Goal: Find specific page/section: Find specific page/section

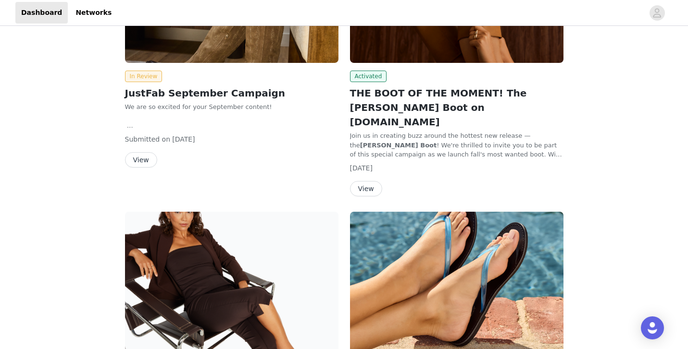
scroll to position [136, 0]
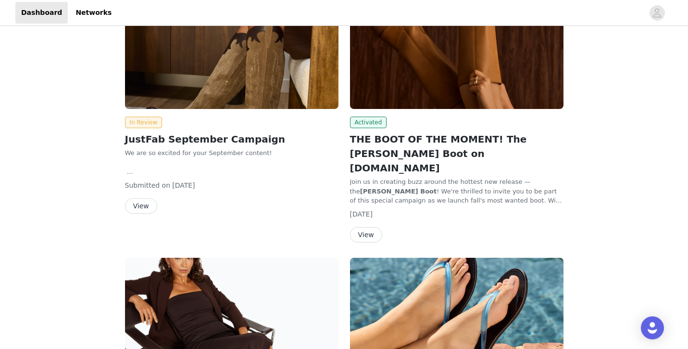
click at [365, 227] on button "View" at bounding box center [366, 234] width 32 height 15
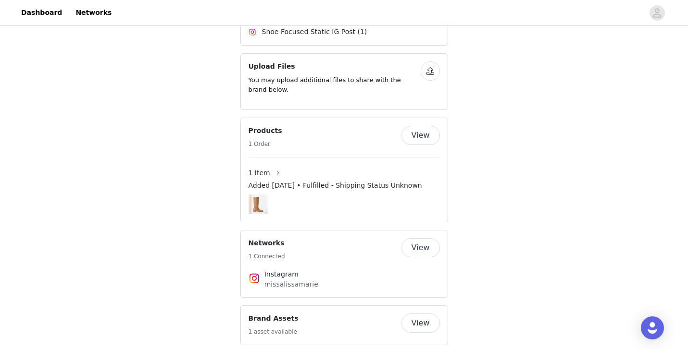
scroll to position [963, 0]
click at [423, 313] on button "View" at bounding box center [420, 322] width 38 height 19
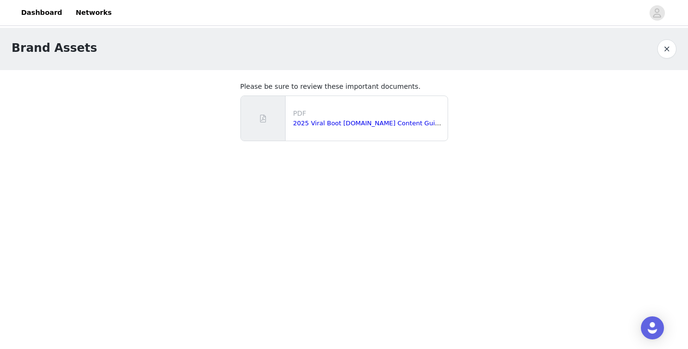
click at [684, 44] on div "Brand Assets" at bounding box center [344, 49] width 688 height 42
click at [669, 51] on button "button" at bounding box center [666, 48] width 19 height 19
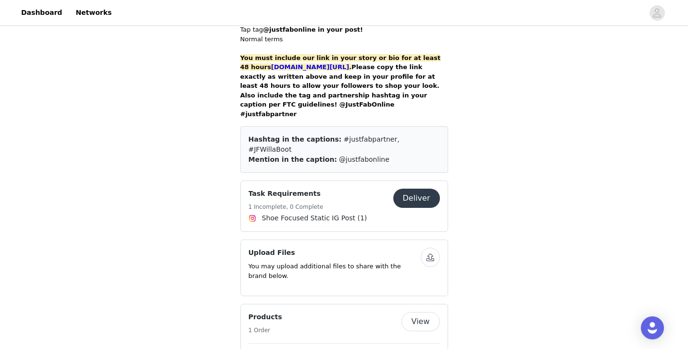
scroll to position [776, 0]
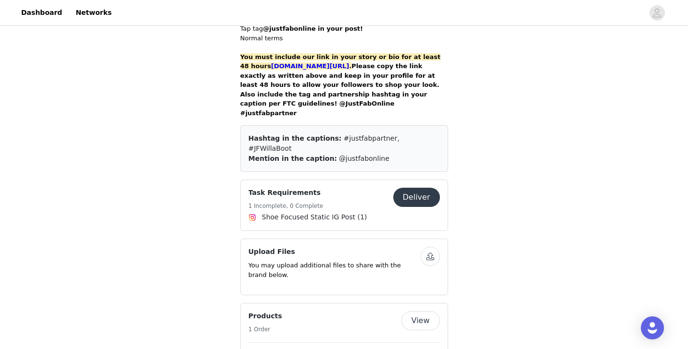
click at [428, 247] on button "button" at bounding box center [430, 256] width 19 height 19
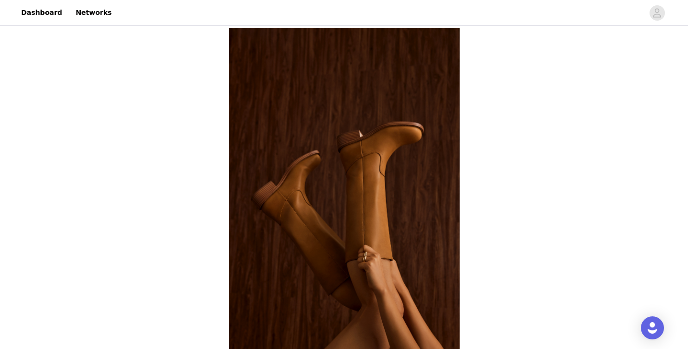
scroll to position [0, 0]
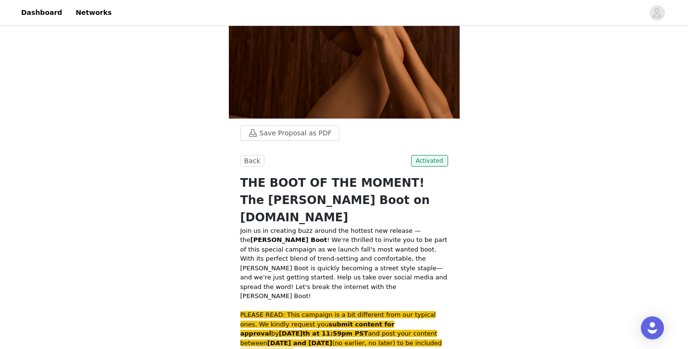
scroll to position [30, 0]
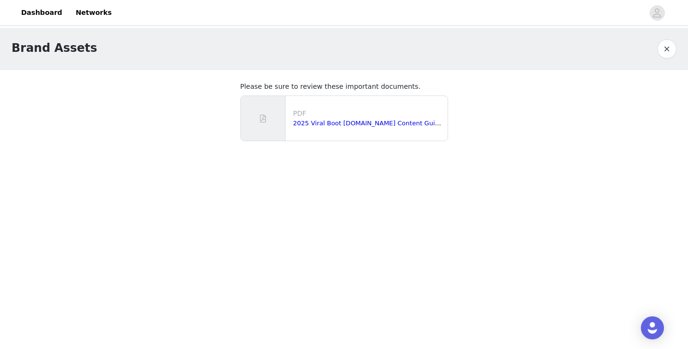
click at [664, 44] on button "button" at bounding box center [666, 48] width 19 height 19
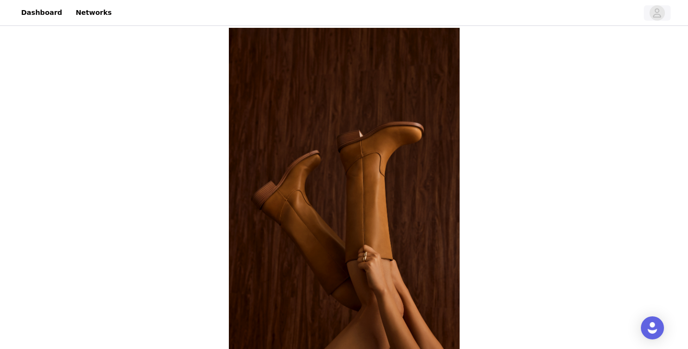
click at [664, 17] on button "button" at bounding box center [657, 12] width 27 height 15
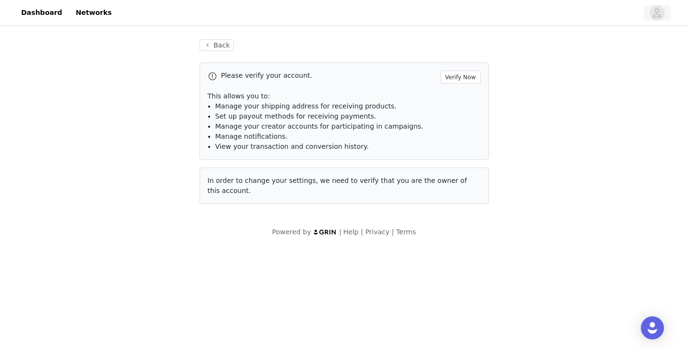
click at [664, 17] on button "button" at bounding box center [657, 12] width 27 height 15
